Goal: Obtain resource: Download file/media

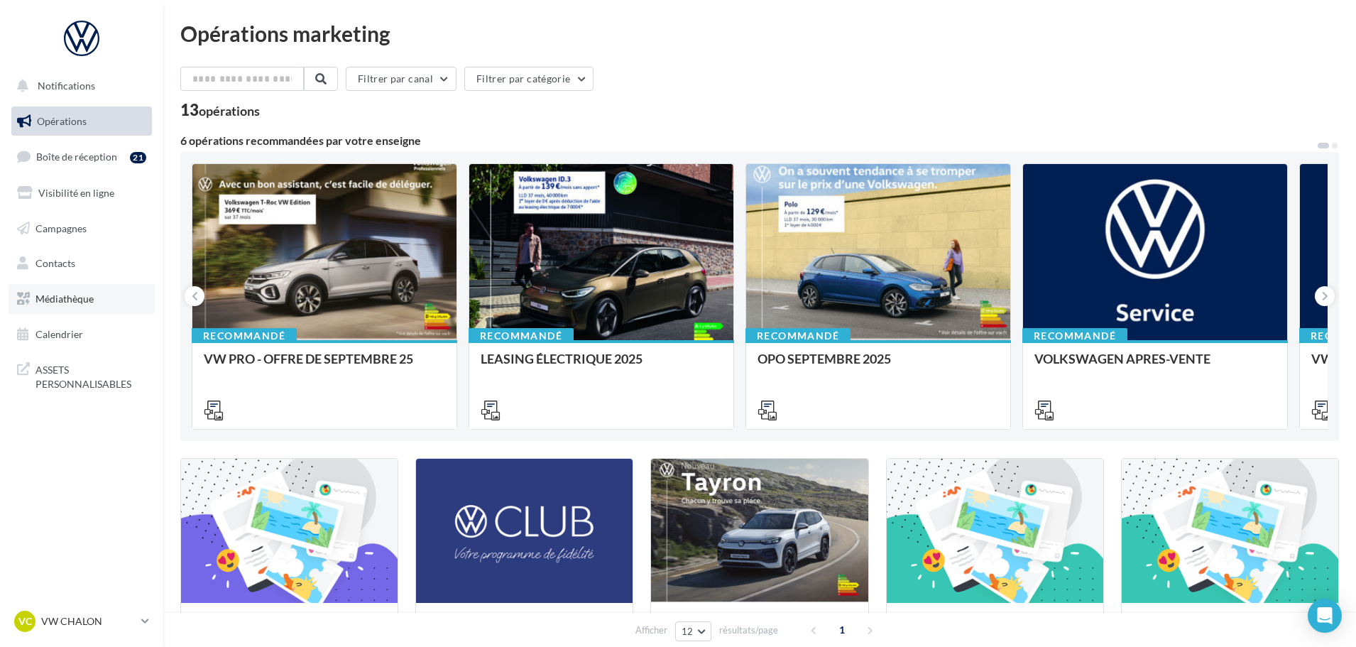
click at [69, 295] on span "Médiathèque" at bounding box center [65, 299] width 58 height 12
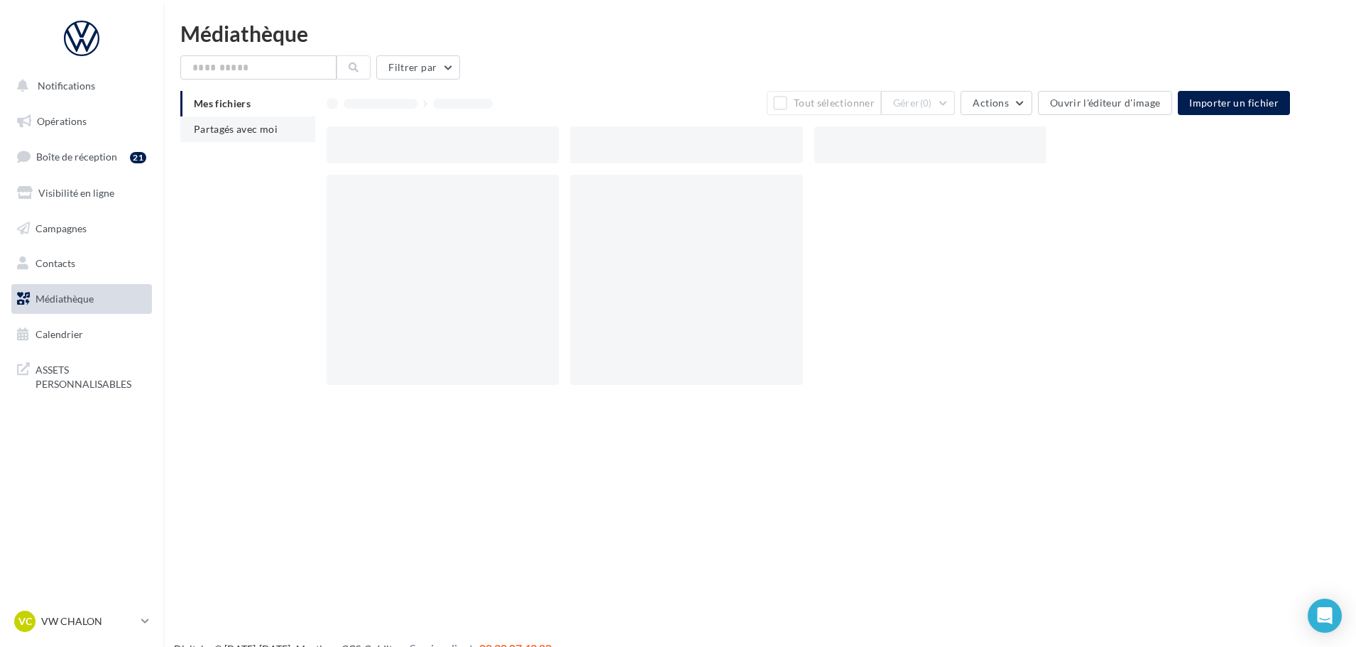
click at [218, 131] on span "Partagés avec moi" at bounding box center [236, 129] width 84 height 12
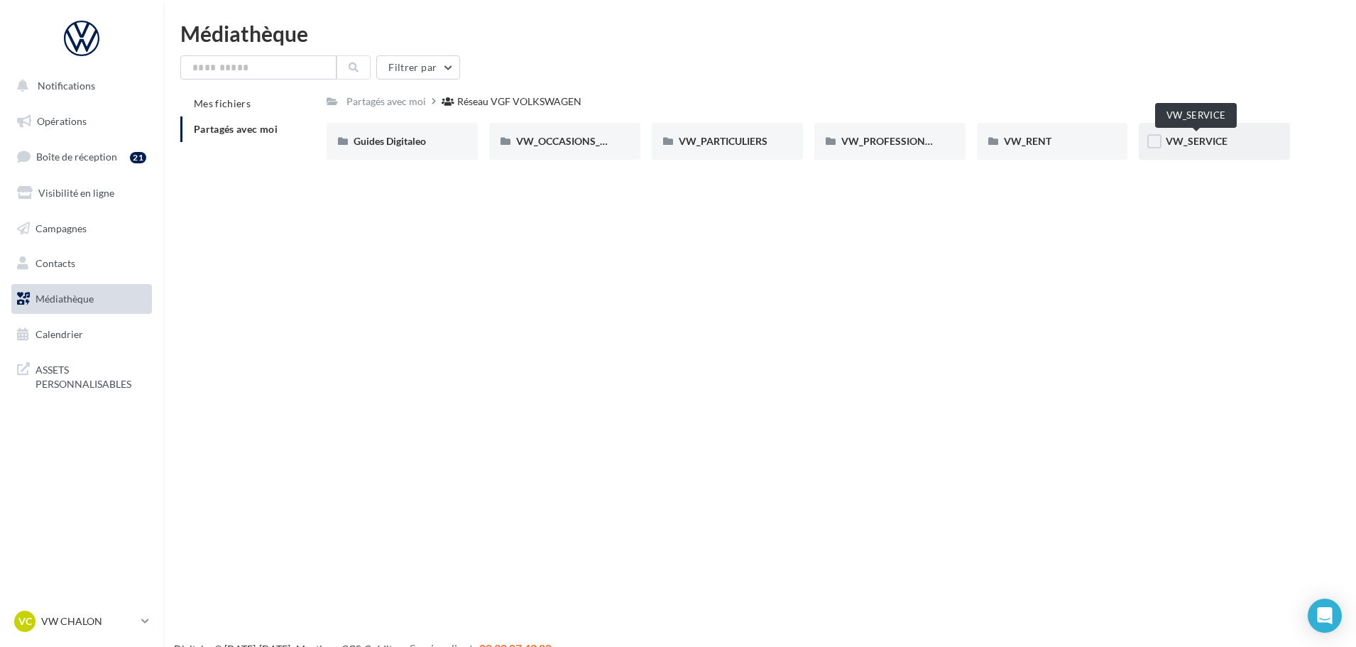
click at [1218, 138] on span "VW_SERVICE" at bounding box center [1197, 141] width 62 height 12
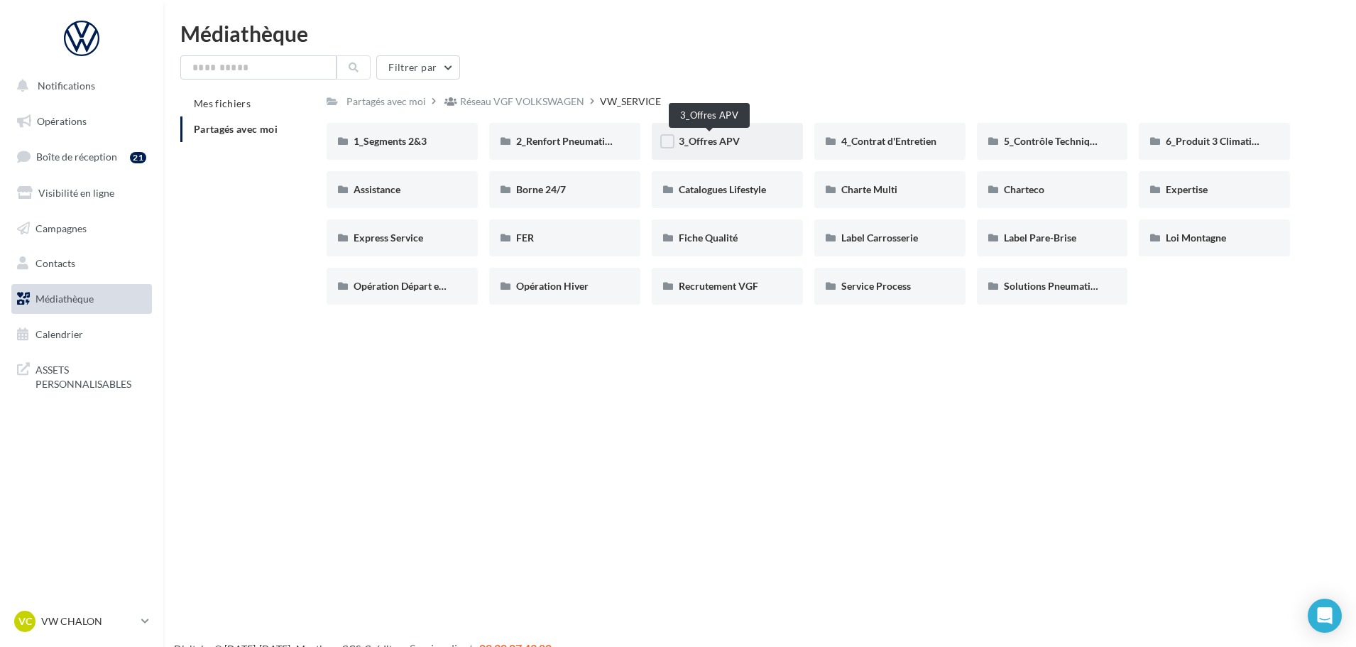
click at [710, 138] on span "3_Offres APV" at bounding box center [709, 141] width 61 height 12
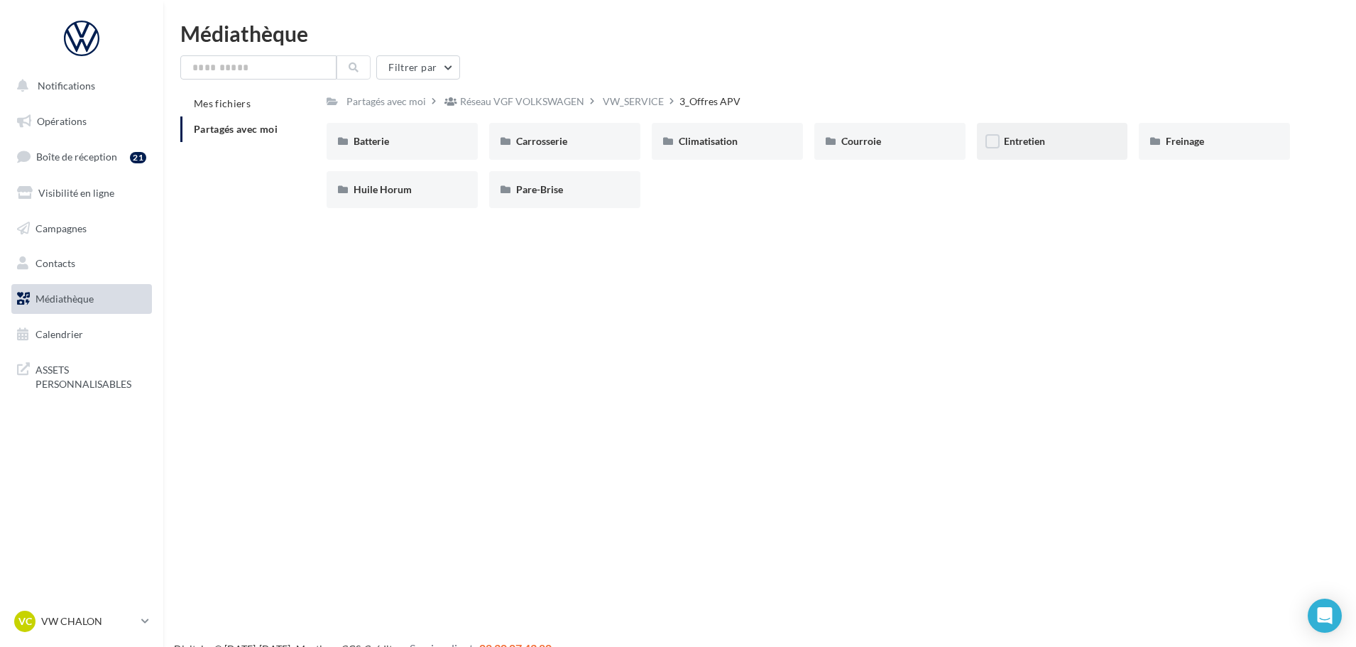
click at [1031, 140] on span "Entretien" at bounding box center [1024, 141] width 41 height 12
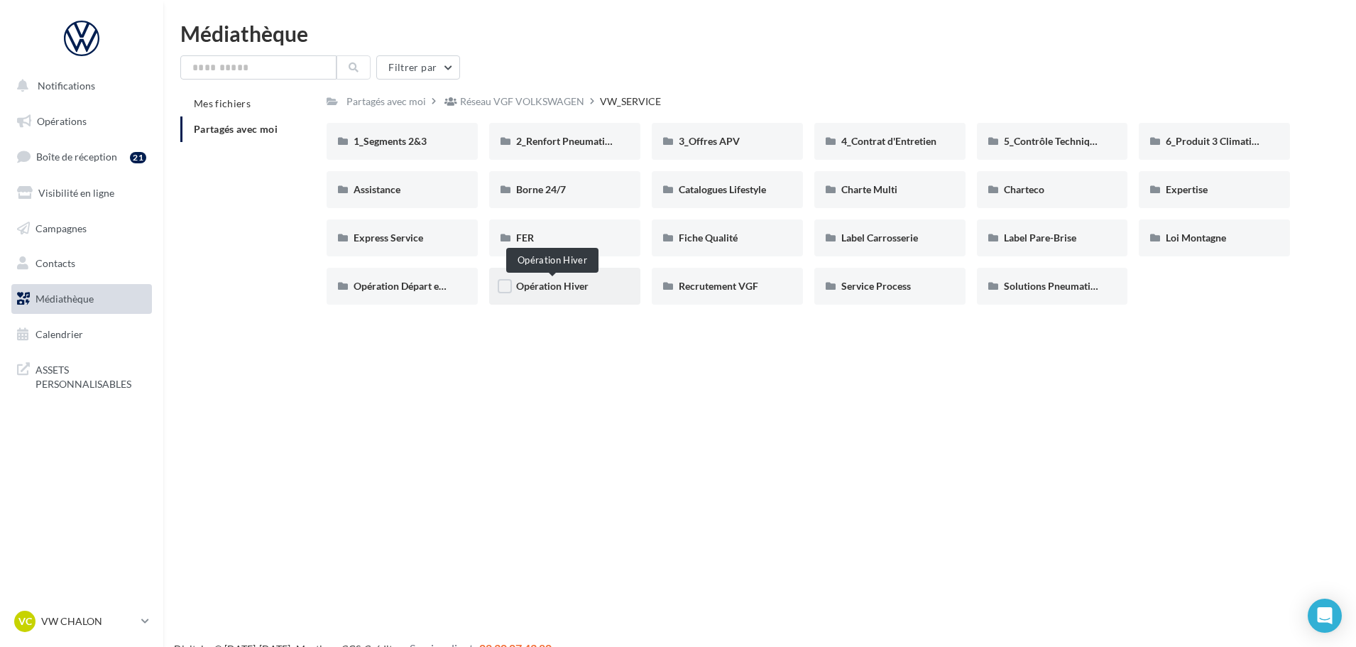
click at [555, 285] on span "Opération Hiver" at bounding box center [552, 286] width 72 height 12
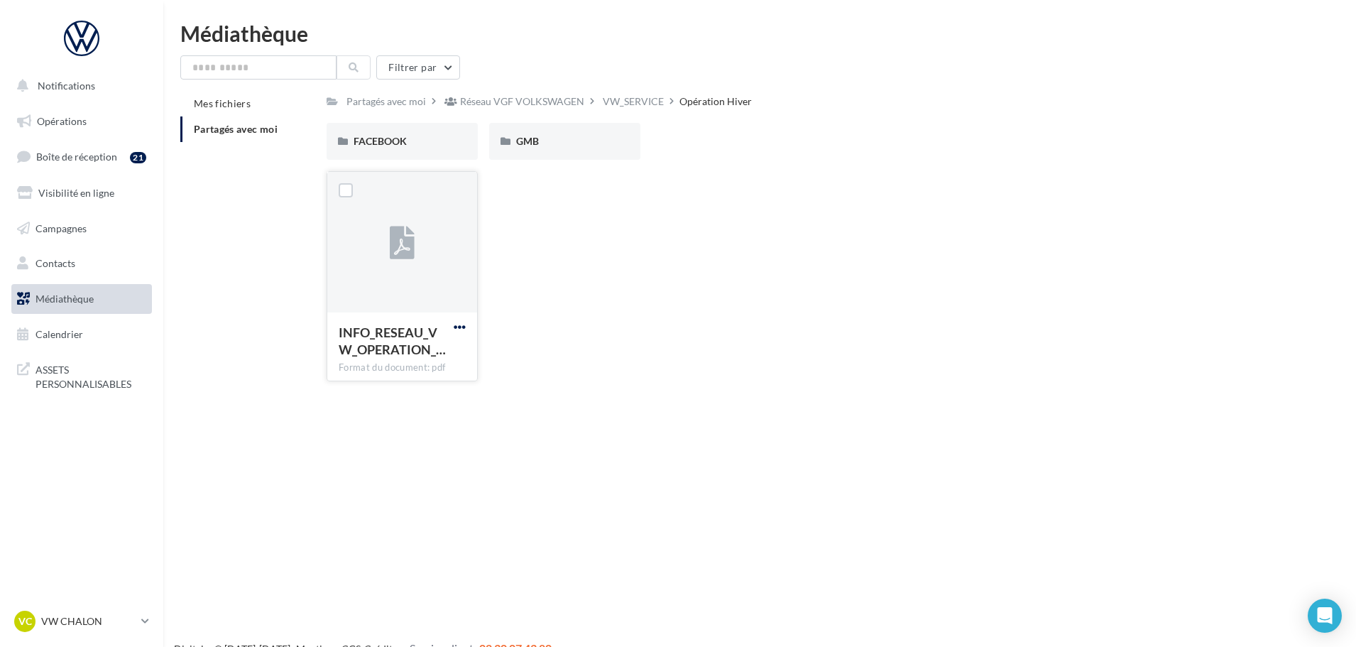
click at [460, 326] on span "button" at bounding box center [460, 327] width 12 height 12
click at [378, 352] on button "Télécharger" at bounding box center [398, 355] width 142 height 37
click at [533, 151] on div "GMB" at bounding box center [564, 141] width 151 height 37
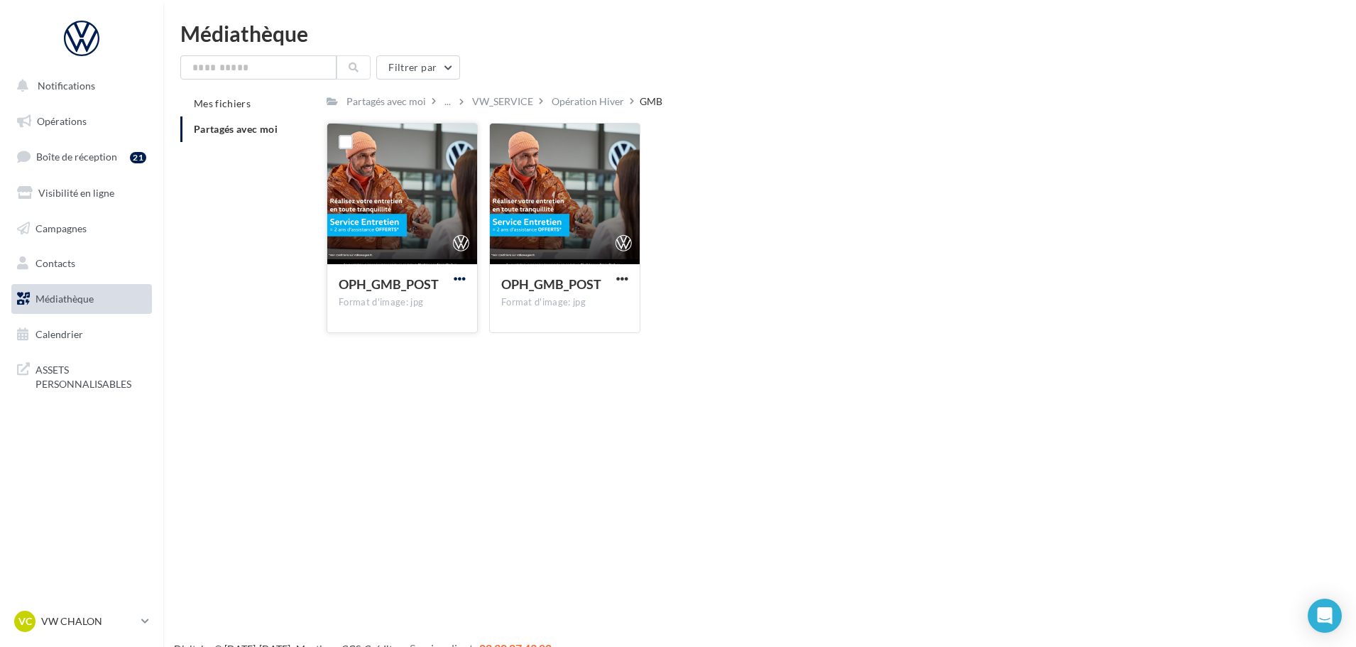
click at [457, 276] on span "button" at bounding box center [460, 279] width 12 height 12
click at [378, 305] on button "Télécharger" at bounding box center [398, 306] width 142 height 37
click at [625, 278] on span "button" at bounding box center [622, 279] width 12 height 12
click at [545, 307] on button "Télécharger" at bounding box center [560, 306] width 142 height 37
click at [588, 97] on div "Opération Hiver" at bounding box center [588, 101] width 72 height 14
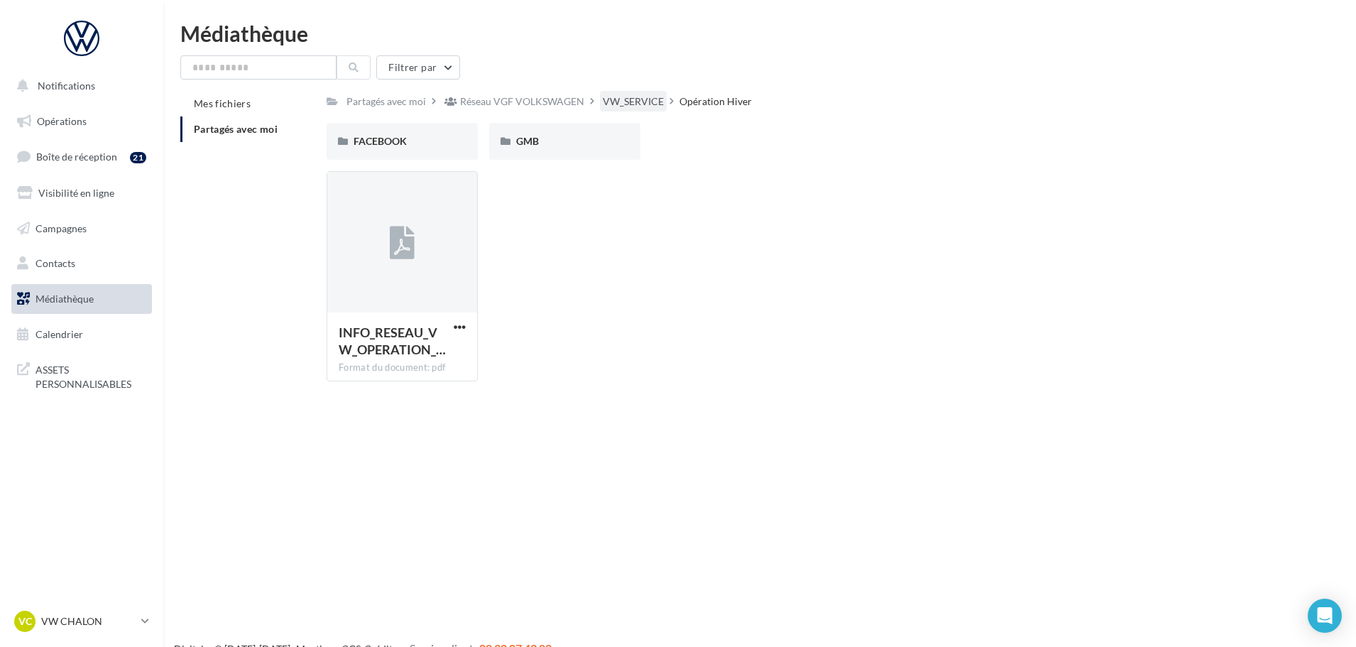
click at [643, 103] on div "VW_SERVICE" at bounding box center [633, 101] width 61 height 14
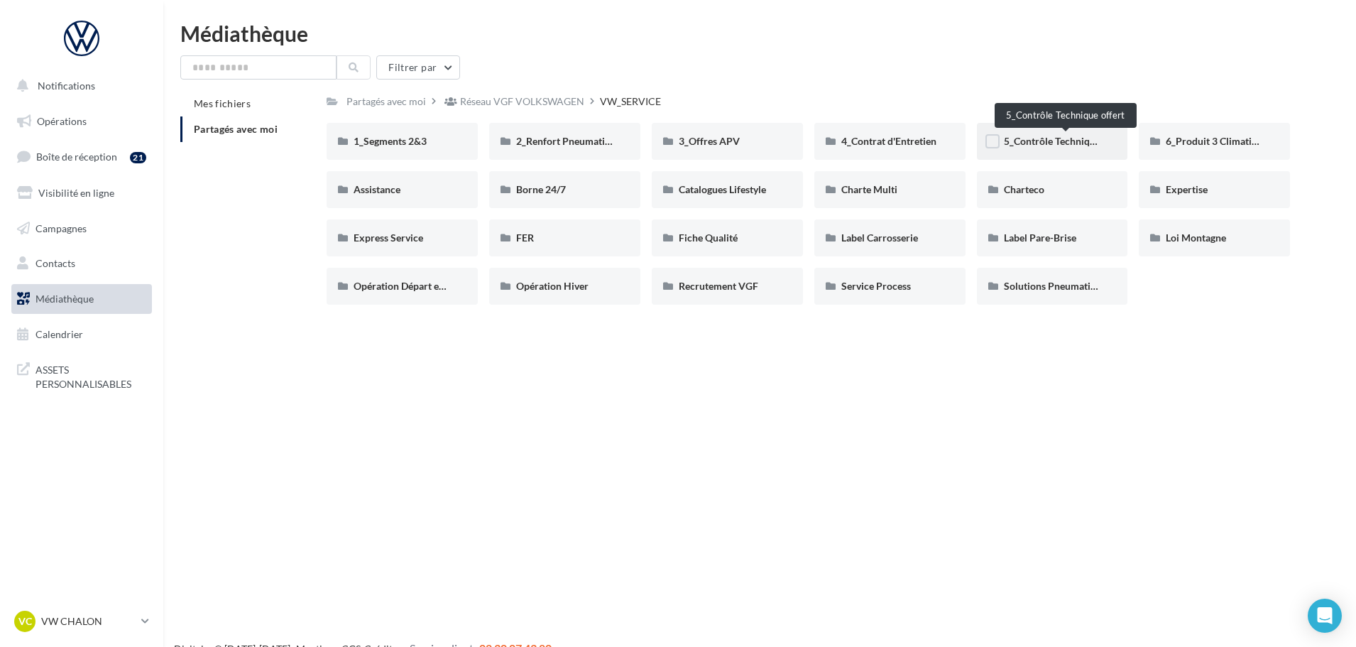
click at [1049, 143] on span "5_Contrôle Technique offert" at bounding box center [1066, 141] width 124 height 12
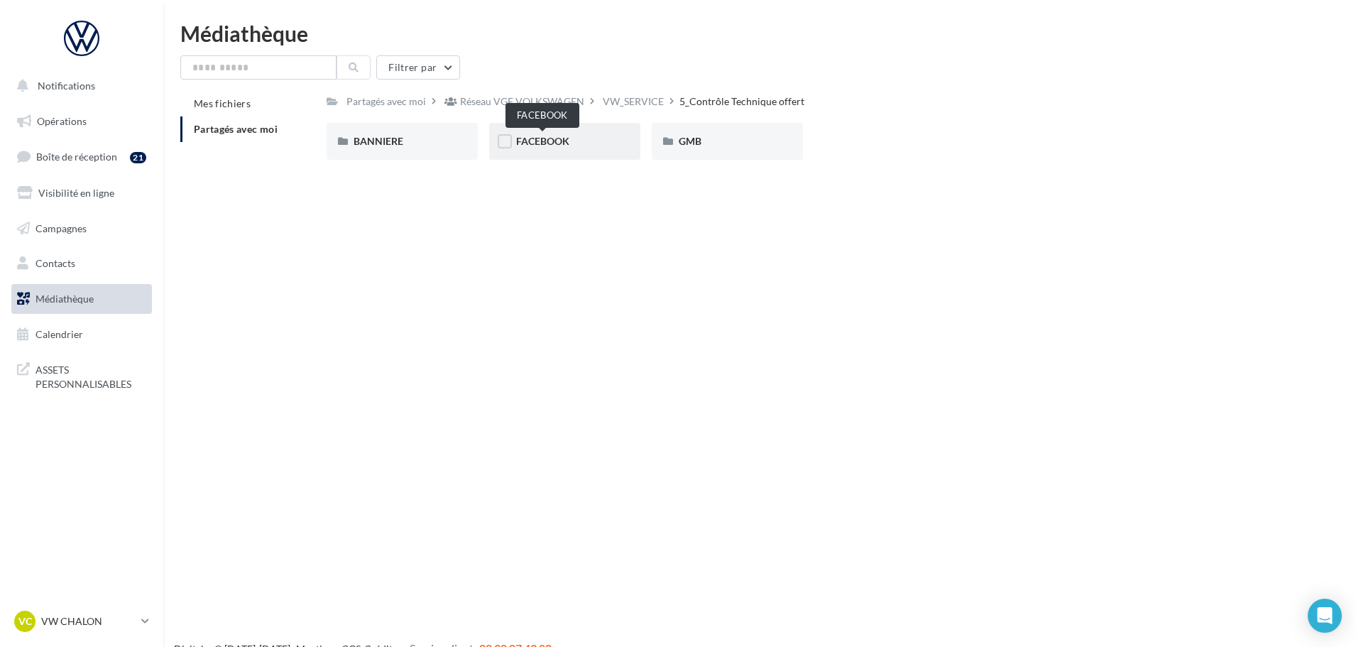
click at [545, 143] on span "FACEBOOK" at bounding box center [542, 141] width 53 height 12
click at [528, 140] on span "POST" at bounding box center [529, 141] width 26 height 12
click at [386, 141] on span "CARROUSEL" at bounding box center [383, 141] width 58 height 12
click at [513, 99] on div "VW_SERVICE" at bounding box center [502, 101] width 61 height 14
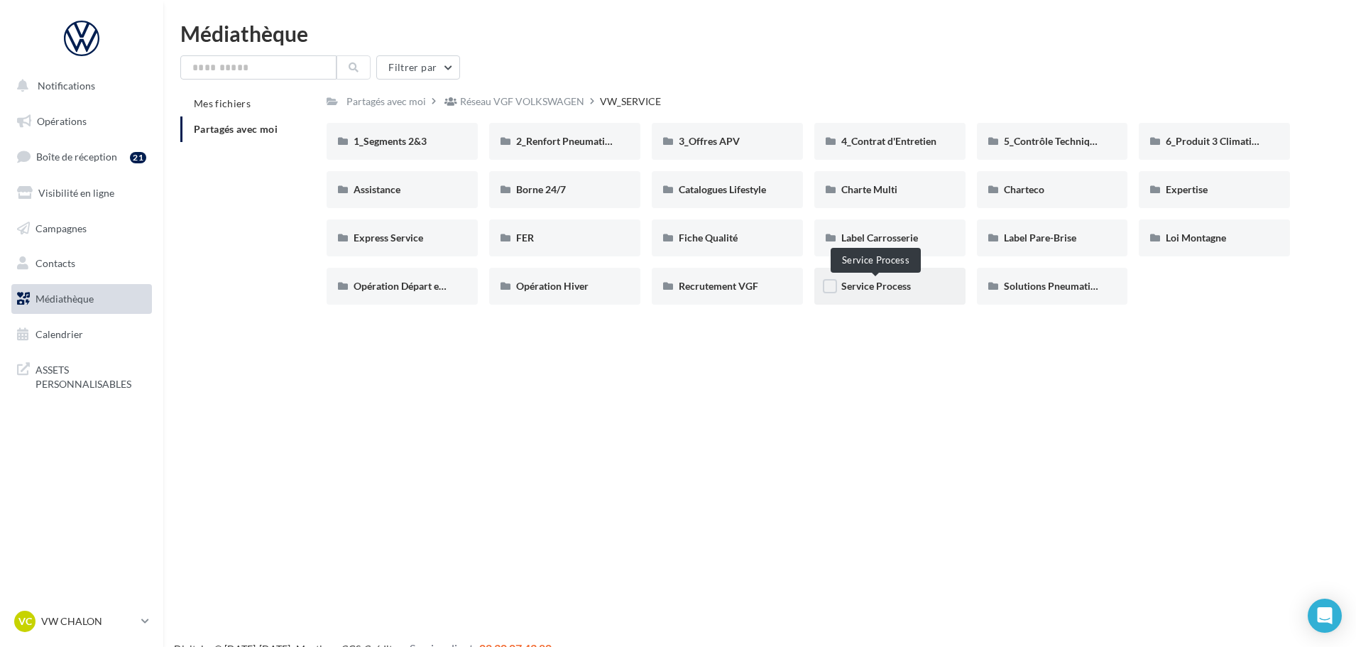
click at [880, 283] on span "Service Process" at bounding box center [876, 286] width 70 height 12
click at [1074, 288] on span "Solutions Pneumatiques" at bounding box center [1057, 286] width 107 height 12
